Goal: Task Accomplishment & Management: Use online tool/utility

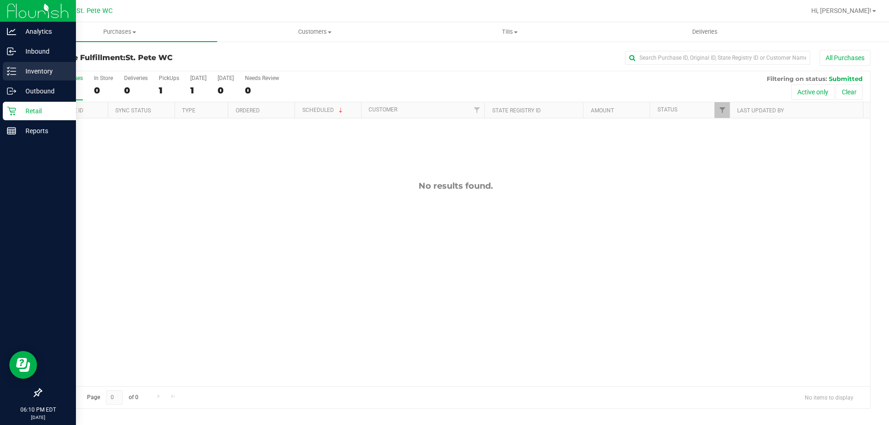
click at [13, 71] on icon at bounding box center [11, 71] width 9 height 9
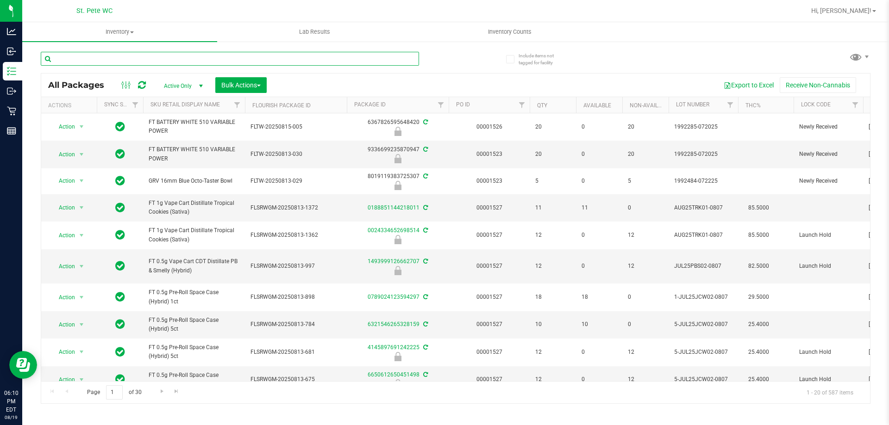
click at [96, 60] on input "text" at bounding box center [230, 59] width 378 height 14
type input "animal [PERSON_NAME]"
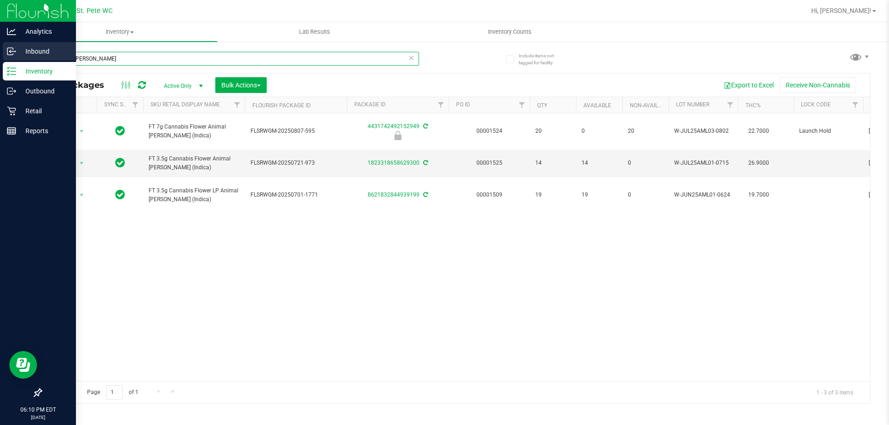
drag, startPoint x: 108, startPoint y: 60, endPoint x: 19, endPoint y: 48, distance: 89.2
click at [19, 48] on div "Analytics Inbound Inventory Outbound Retail Reports 06:10 PM EDT [DATE] 08/19 S…" at bounding box center [444, 212] width 889 height 425
